Goal: Book appointment/travel/reservation

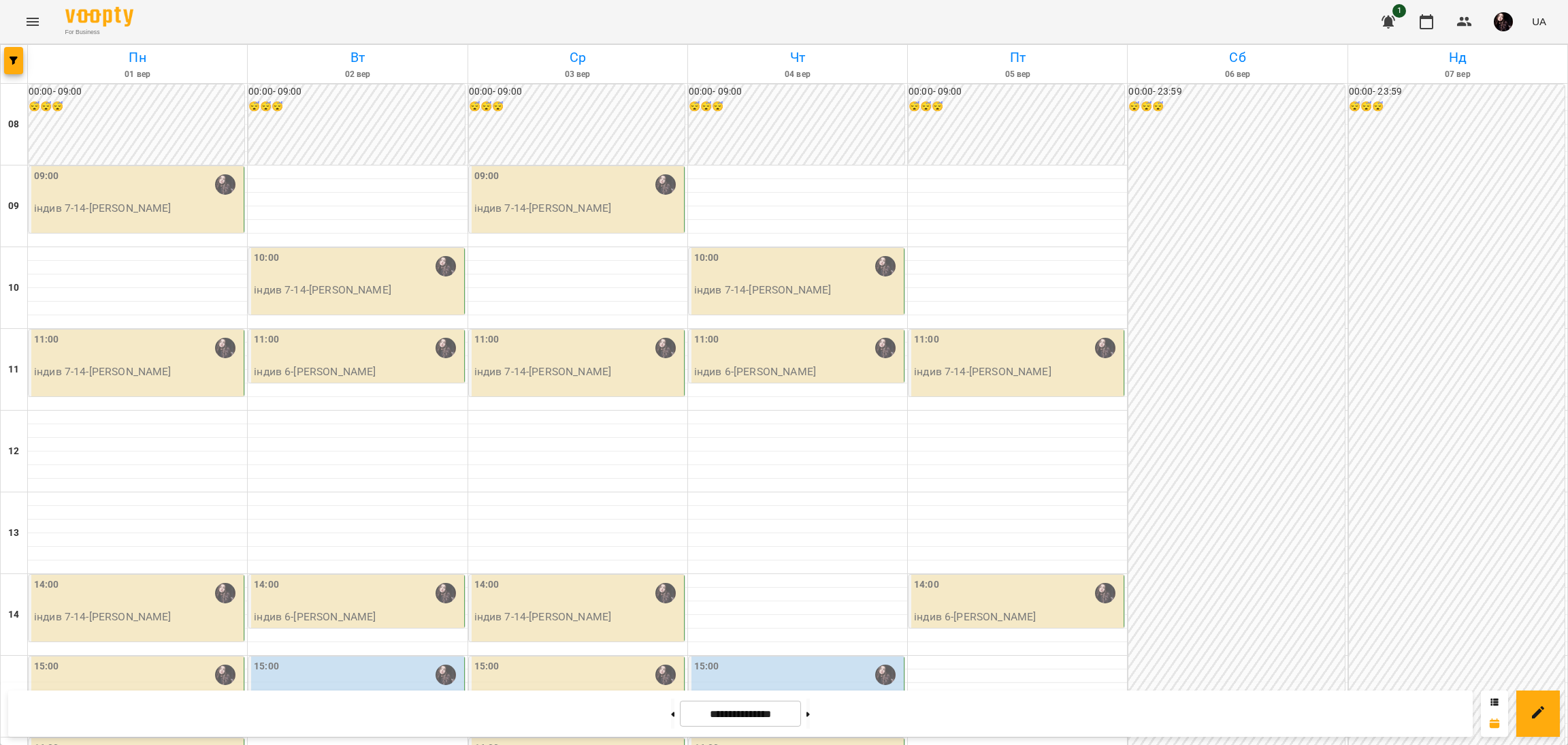
scroll to position [510, 0]
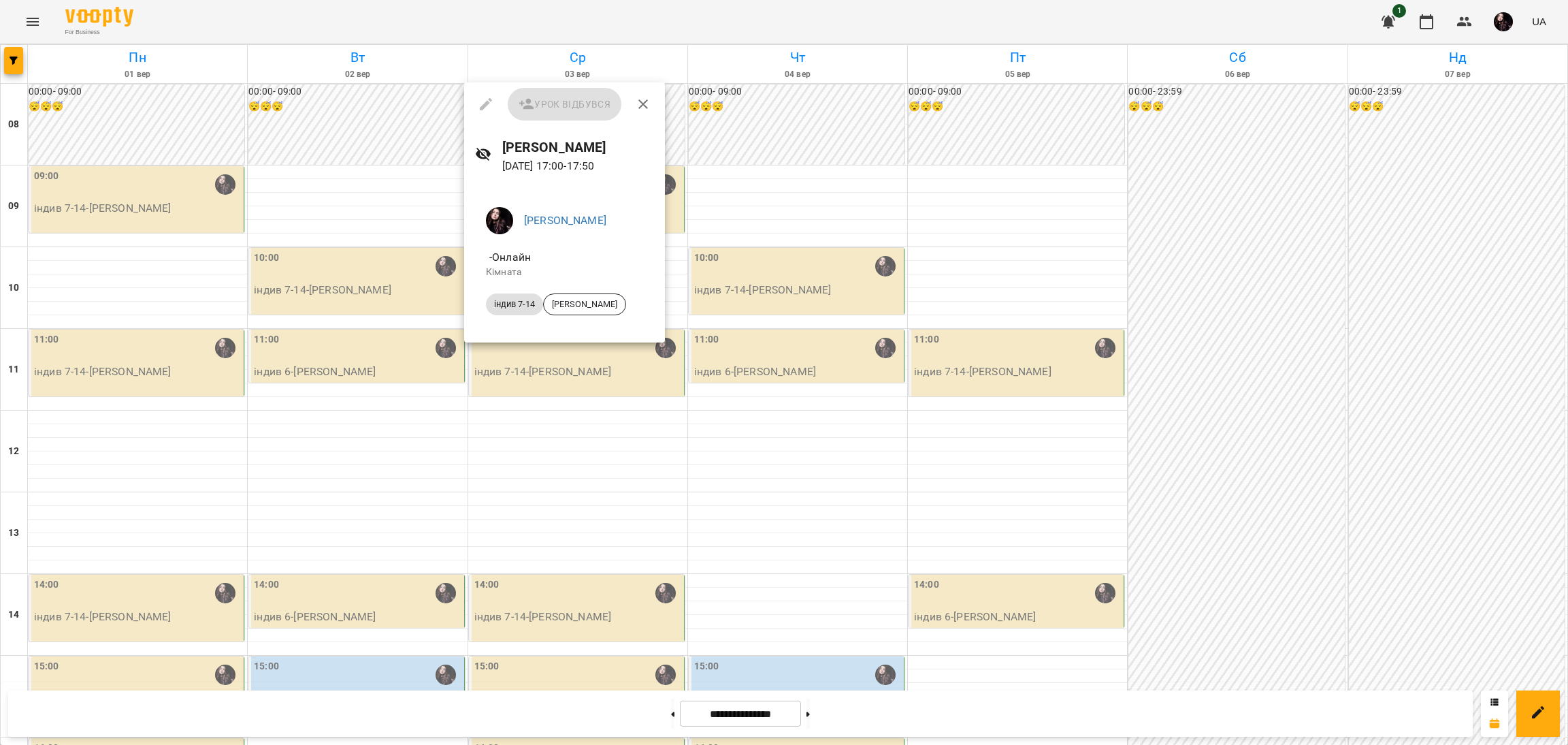
click at [520, 449] on div at bounding box center [784, 372] width 1568 height 745
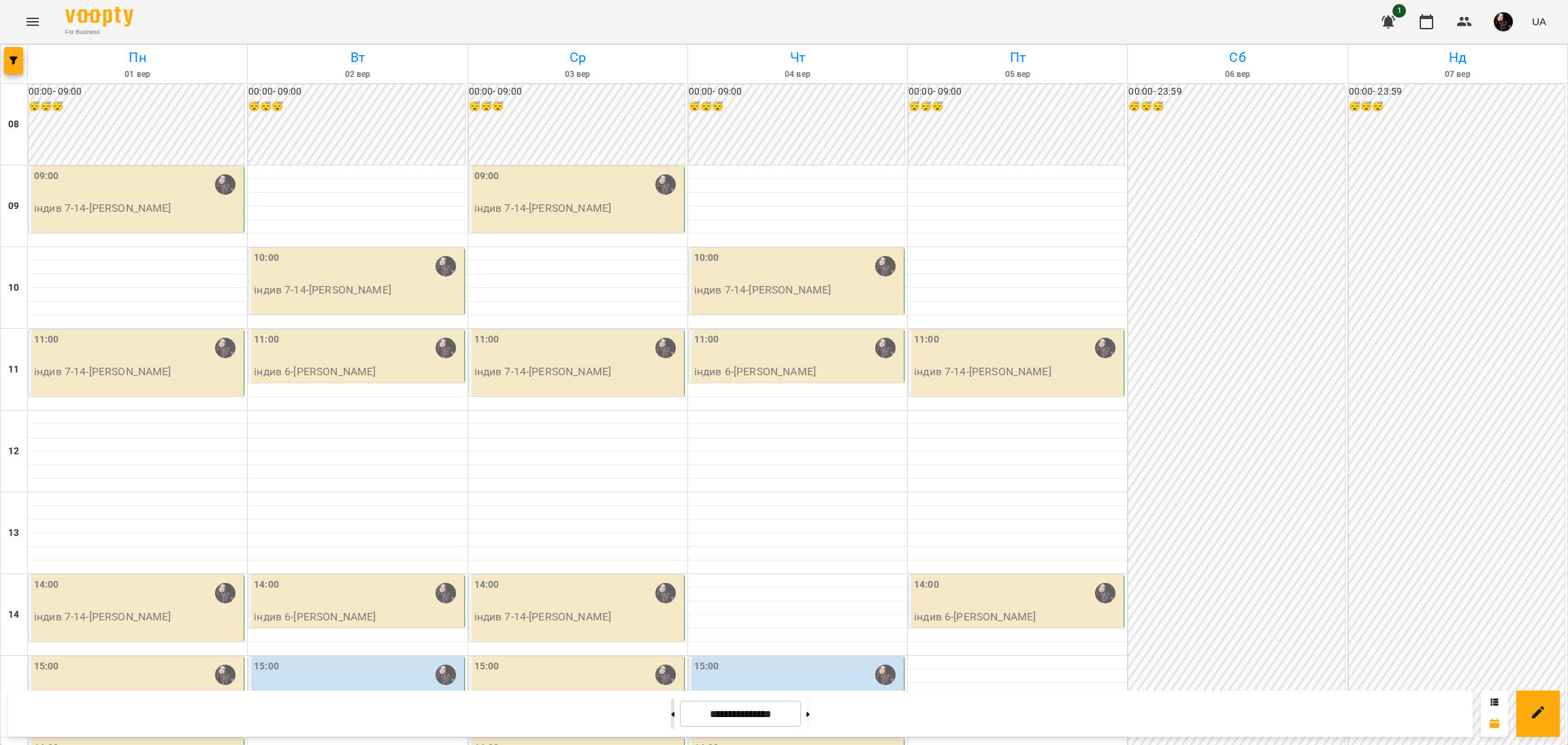
click at [671, 709] on button at bounding box center [673, 713] width 3 height 30
type input "**********"
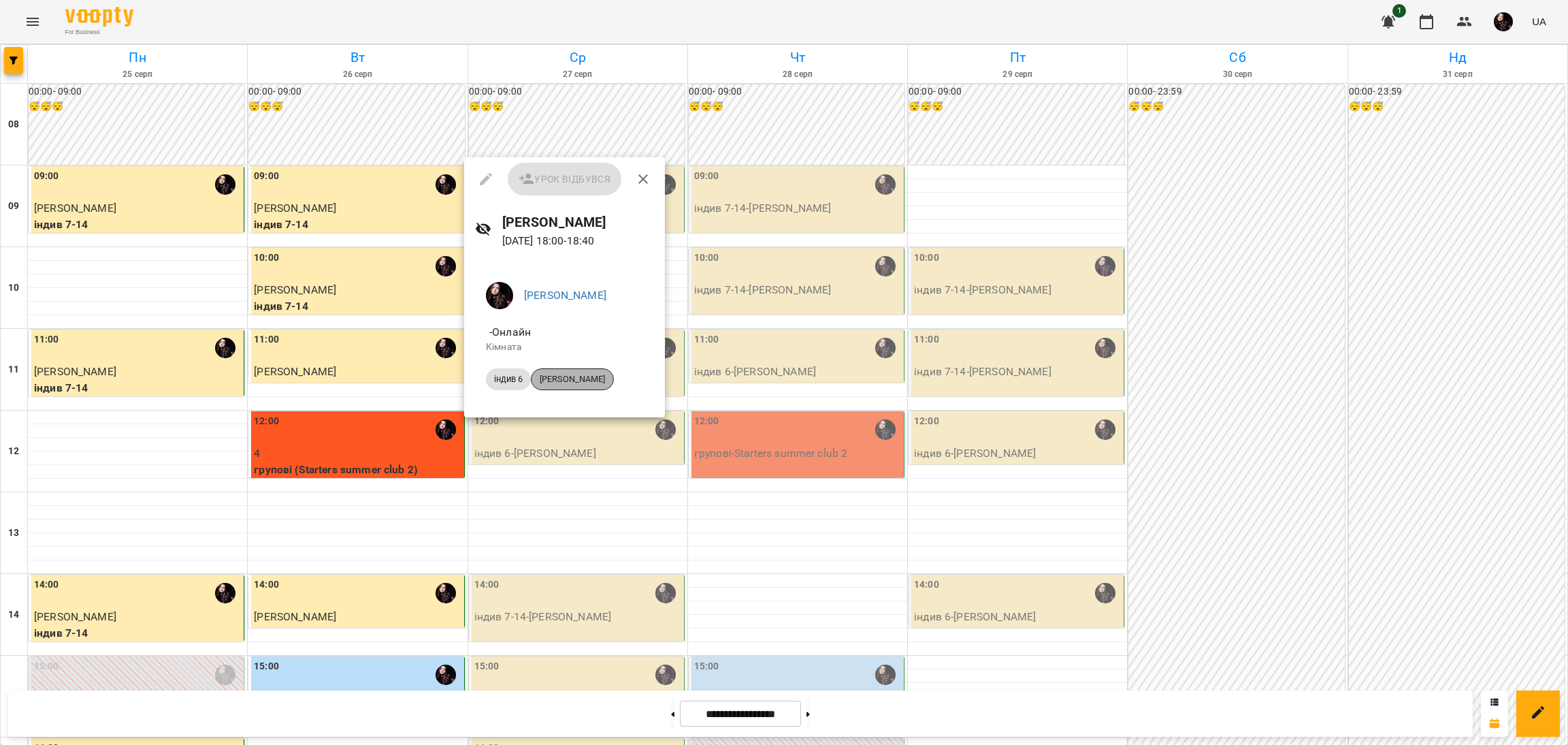
click at [587, 383] on span "[PERSON_NAME]" at bounding box center [572, 379] width 82 height 12
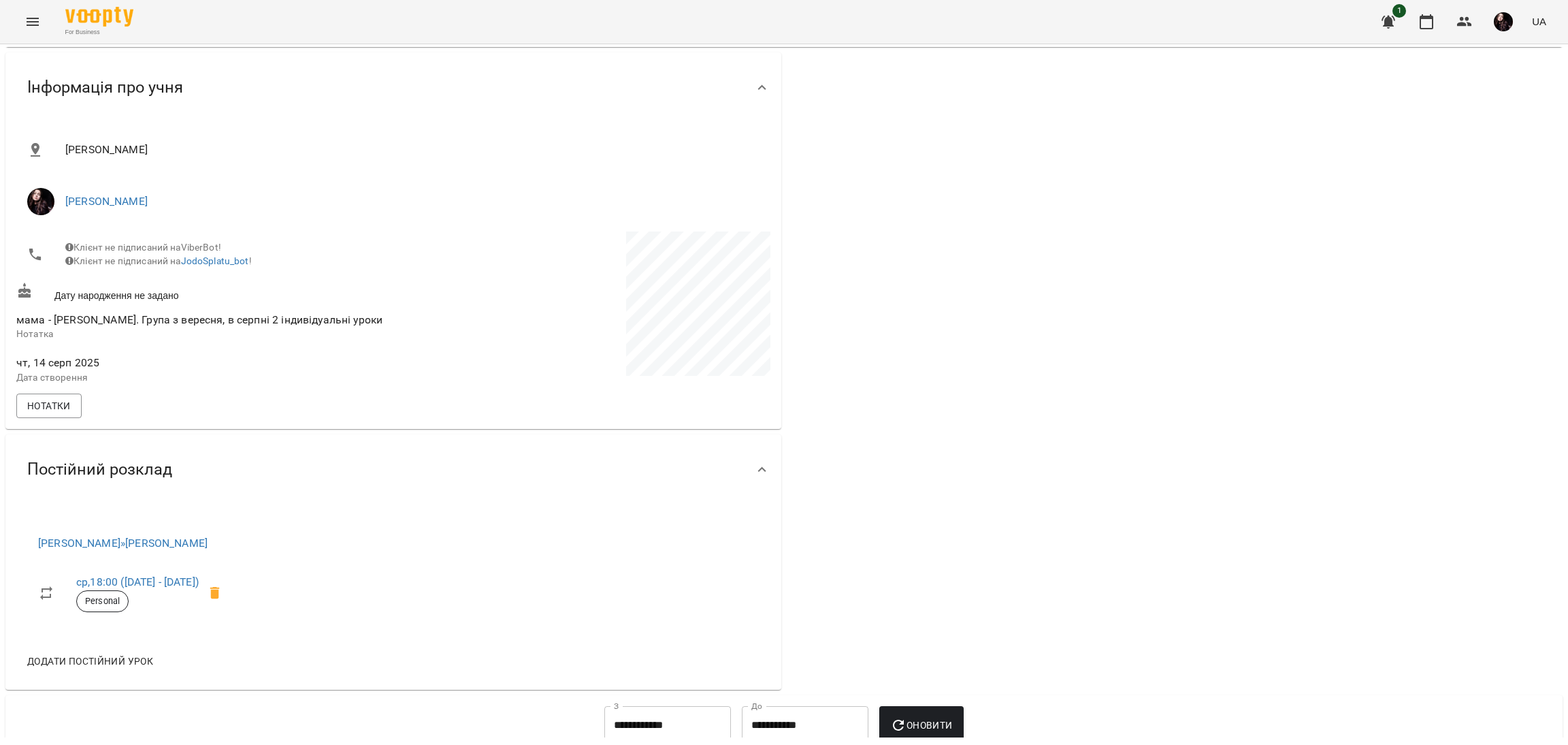
scroll to position [102, 0]
click at [64, 415] on span "Нотатки" at bounding box center [49, 407] width 43 height 17
